Goal: Task Accomplishment & Management: Use online tool/utility

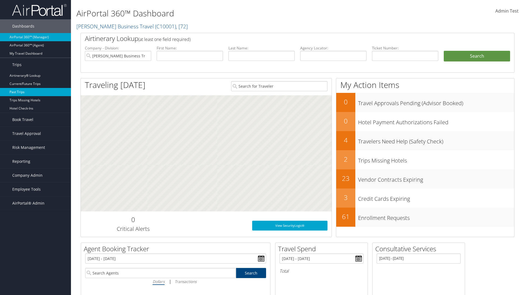
click at [35, 92] on link "Past Trips" at bounding box center [35, 92] width 71 height 8
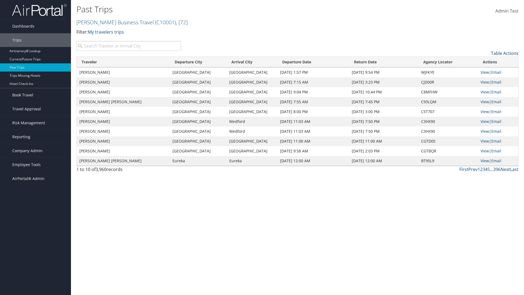
click at [505, 53] on link "Table Actions" at bounding box center [505, 53] width 28 height 6
click at [482, 71] on link "Column Visibility" at bounding box center [483, 70] width 72 height 9
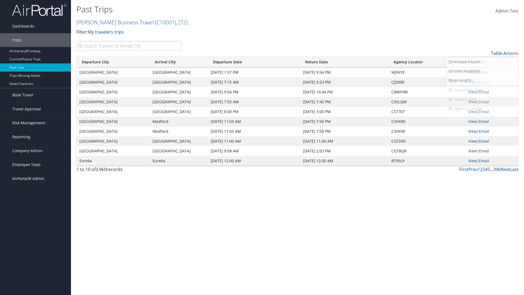
click at [482, 72] on link "Departure City" at bounding box center [483, 71] width 72 height 9
click at [482, 81] on link "Arrival City" at bounding box center [483, 80] width 72 height 9
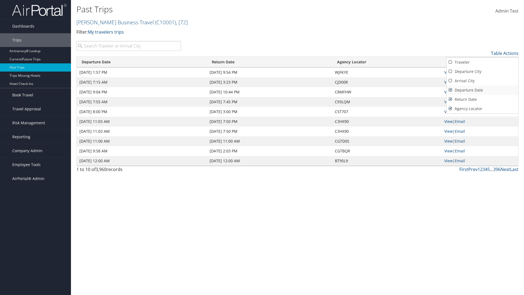
click at [482, 90] on link "Departure Date" at bounding box center [483, 89] width 72 height 9
click at [482, 99] on link "Return Date" at bounding box center [483, 99] width 72 height 9
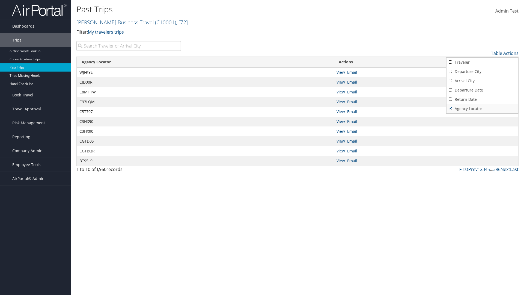
click at [482, 109] on link "Agency Locator" at bounding box center [483, 108] width 72 height 9
click at [482, 99] on link "Return Date" at bounding box center [483, 99] width 72 height 9
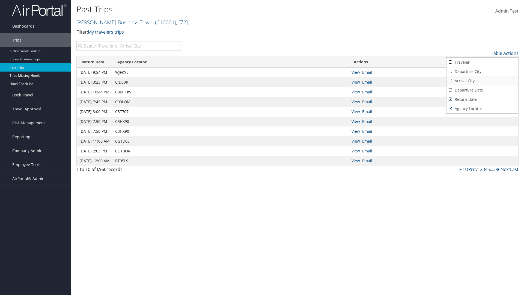
click at [482, 90] on link "Departure Date" at bounding box center [483, 89] width 72 height 9
click at [482, 81] on link "Arrival City" at bounding box center [483, 80] width 72 height 9
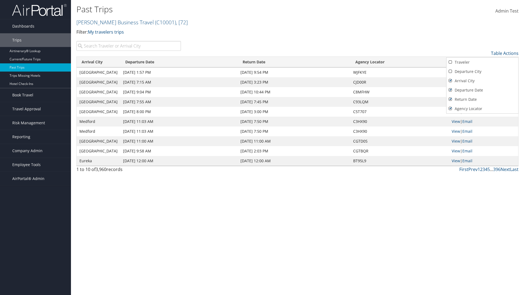
click at [482, 72] on link "Departure City" at bounding box center [483, 71] width 72 height 9
click at [482, 62] on link "Traveler" at bounding box center [483, 62] width 72 height 9
click at [262, 147] on div at bounding box center [262, 147] width 524 height 295
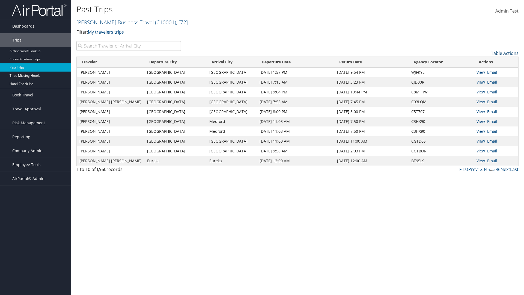
click at [505, 53] on link "Table Actions" at bounding box center [505, 53] width 28 height 6
click at [482, 72] on link "25" at bounding box center [483, 71] width 72 height 9
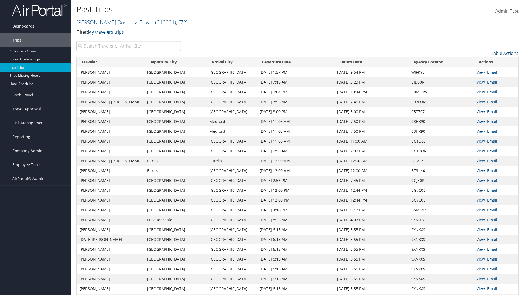
click at [505, 53] on link "Table Actions" at bounding box center [505, 53] width 28 height 6
click at [482, 81] on link "50" at bounding box center [483, 80] width 72 height 9
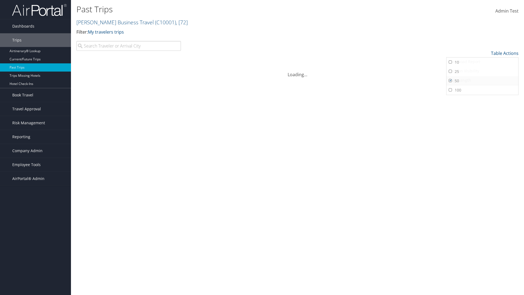
scroll to position [28, 0]
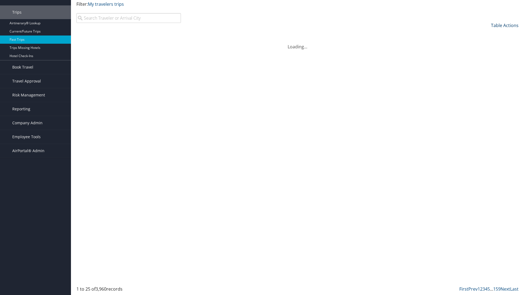
click at [505, 28] on link "Table Actions" at bounding box center [505, 25] width 28 height 6
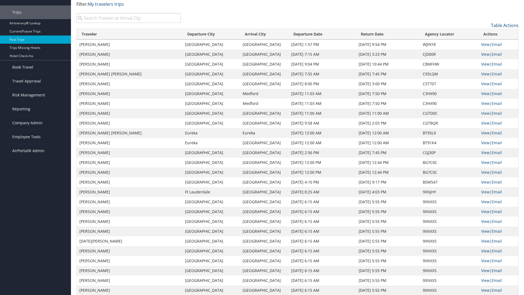
scroll to position [0, 0]
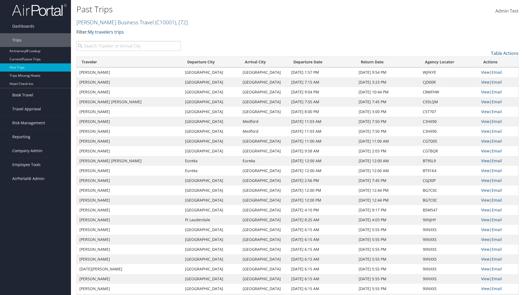
click at [482, 80] on link "Page Length" at bounding box center [483, 80] width 72 height 9
click at [482, 90] on link "100" at bounding box center [483, 89] width 72 height 9
click at [505, 53] on link "Table Actions" at bounding box center [505, 53] width 28 height 6
click at [482, 62] on link "Download Report" at bounding box center [483, 61] width 72 height 9
